Goal: Task Accomplishment & Management: Manage account settings

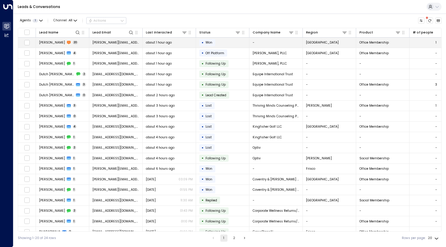
click at [177, 41] on div "about 1 hour ago" at bounding box center [169, 42] width 47 height 4
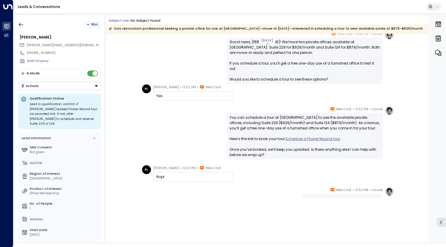
scroll to position [581, 0]
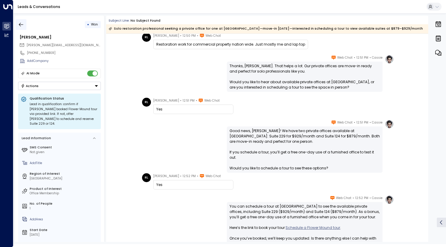
click at [20, 22] on icon "button" at bounding box center [21, 25] width 6 height 6
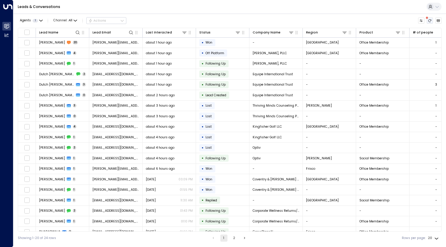
click at [429, 21] on icon "There are new threads available. Refresh the grid to view the latest updates." at bounding box center [430, 20] width 3 height 3
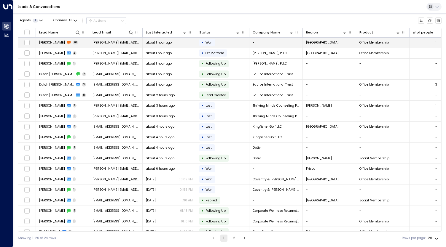
click at [73, 42] on span "20" at bounding box center [76, 43] width 6 height 4
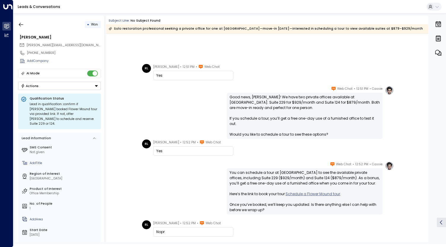
scroll to position [405, 0]
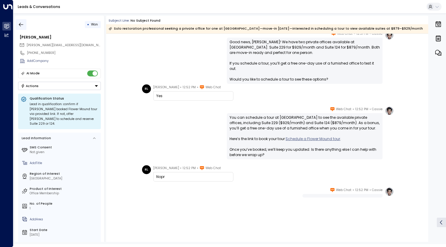
click at [25, 24] on button "button" at bounding box center [21, 24] width 11 height 11
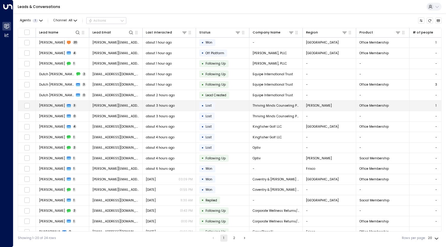
scroll to position [15, 0]
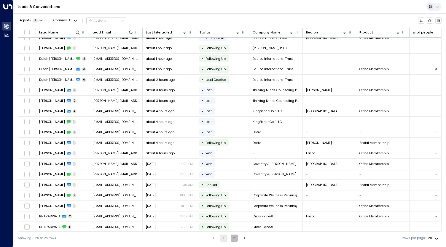
click at [234, 237] on button "2" at bounding box center [234, 238] width 7 height 7
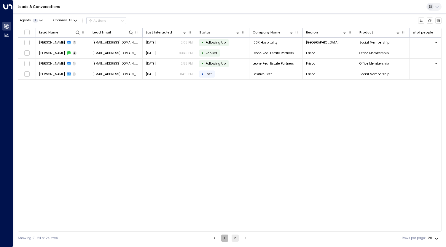
click at [226, 238] on button "1" at bounding box center [224, 238] width 7 height 7
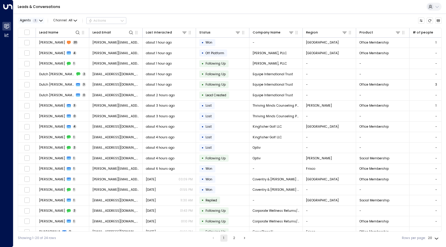
click at [36, 21] on span "1" at bounding box center [35, 21] width 5 height 4
click at [135, 8] on div at bounding box center [223, 123] width 446 height 247
